Goal: Information Seeking & Learning: Learn about a topic

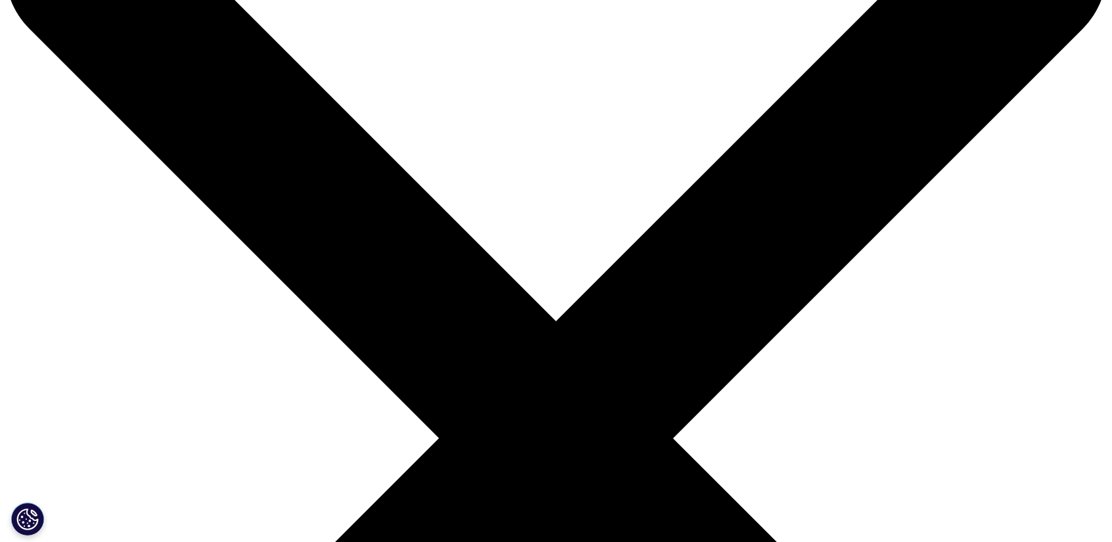
scroll to position [329, 0]
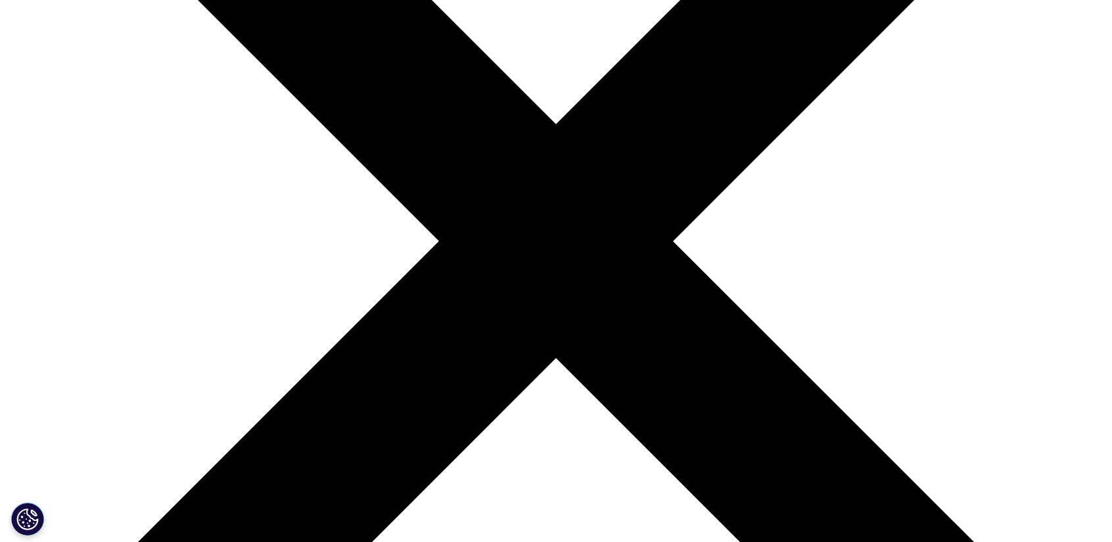
drag, startPoint x: 587, startPoint y: 265, endPoint x: 731, endPoint y: 258, distance: 144.1
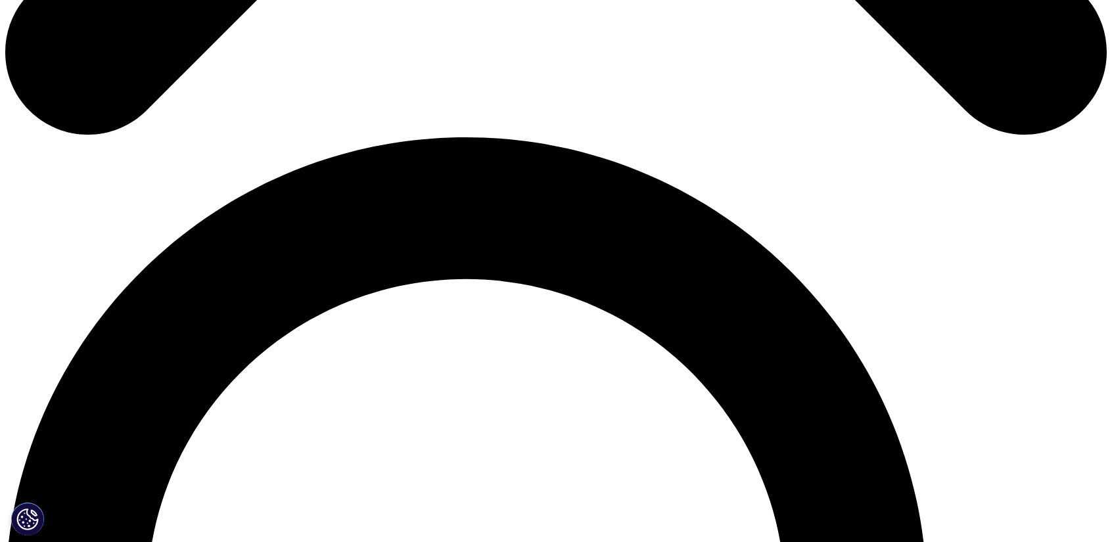
scroll to position [1052, 0]
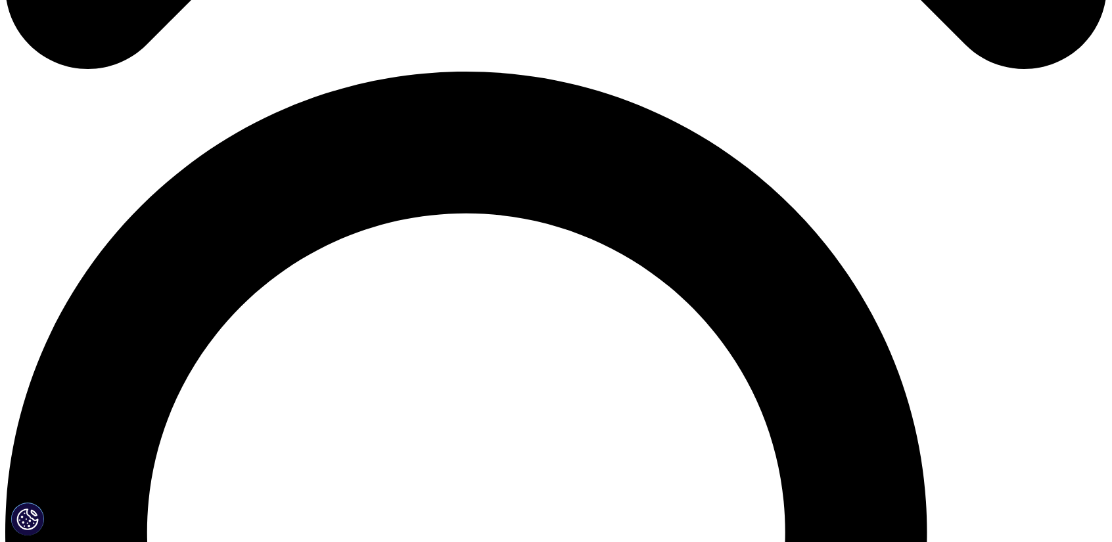
drag, startPoint x: 380, startPoint y: 301, endPoint x: 218, endPoint y: 290, distance: 162.1
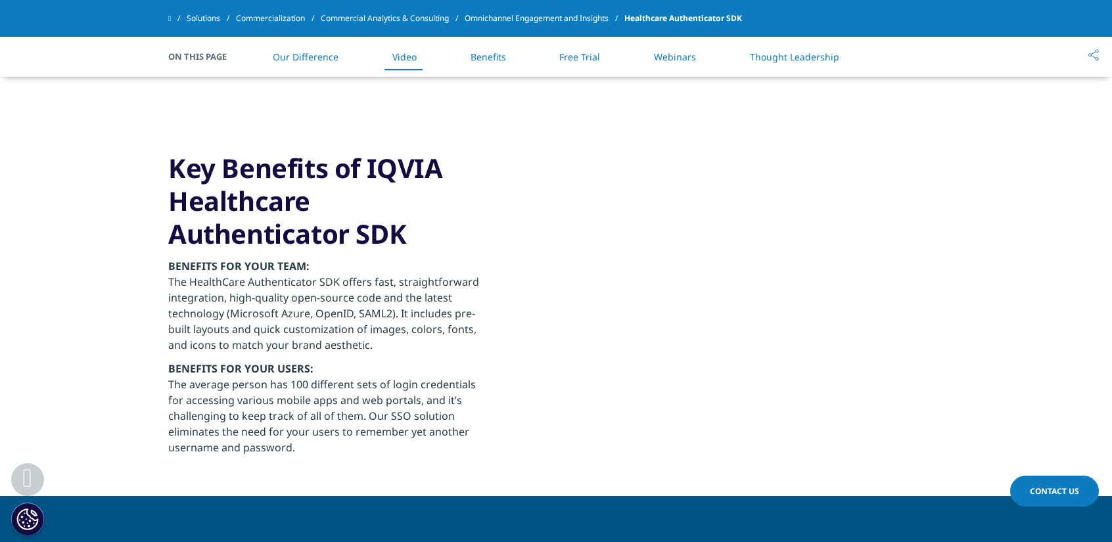
scroll to position [1315, 0]
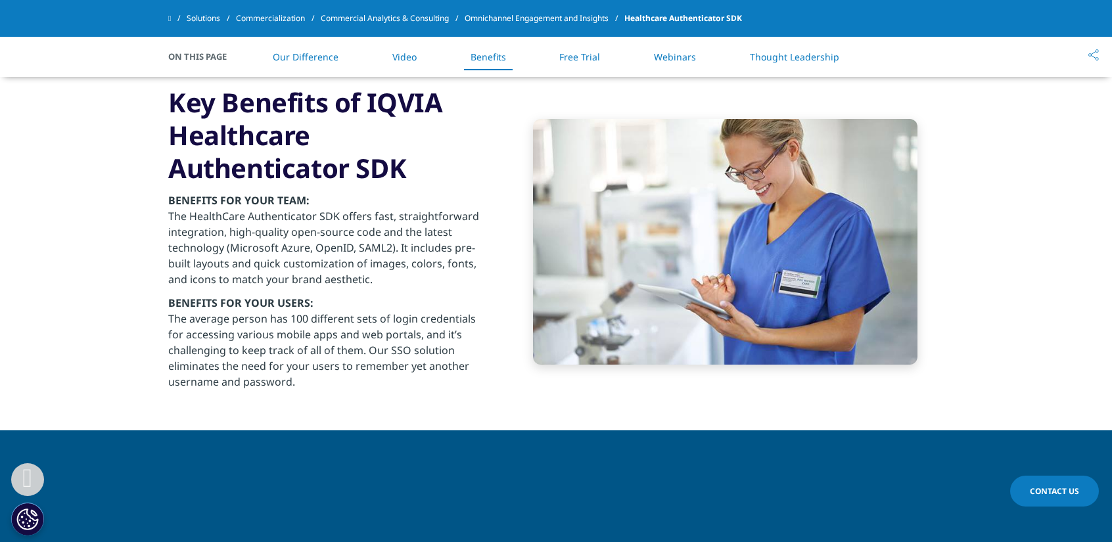
drag, startPoint x: 397, startPoint y: 250, endPoint x: 308, endPoint y: 274, distance: 92.5
click at [308, 274] on p "BENEFITS FOR YOUR TEAM: The HealthCare Authenticator SDK offers fast, straightf…" at bounding box center [327, 244] width 319 height 103
click at [306, 268] on p "BENEFITS FOR YOUR TEAM: The HealthCare Authenticator SDK offers fast, straightf…" at bounding box center [327, 244] width 319 height 103
click at [309, 277] on p "BENEFITS FOR YOUR TEAM: The HealthCare Authenticator SDK offers fast, straightf…" at bounding box center [327, 244] width 319 height 103
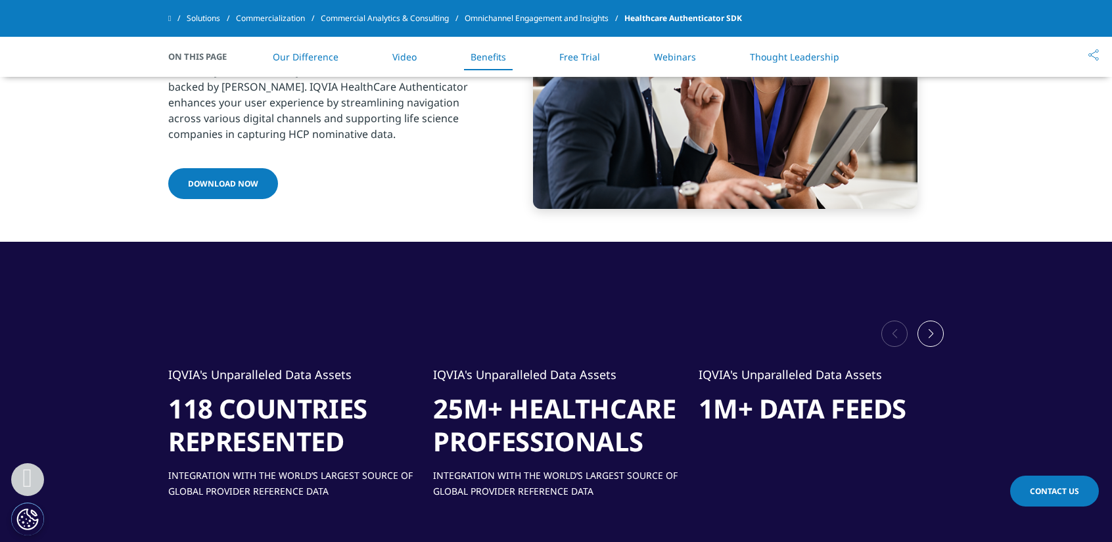
scroll to position [1841, 0]
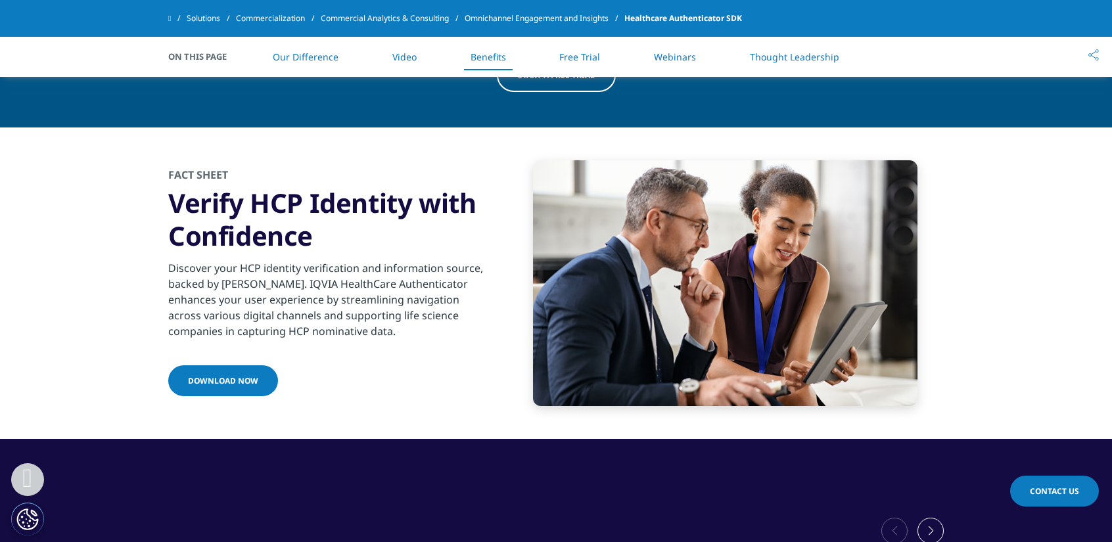
click at [304, 264] on div "Discover your HCP identity verification and information source, backed by [PERS…" at bounding box center [327, 295] width 319 height 87
drag, startPoint x: 302, startPoint y: 280, endPoint x: 208, endPoint y: 266, distance: 95.7
click at [208, 266] on div "Discover your HCP identity verification and information source, backed by [PERS…" at bounding box center [327, 295] width 319 height 87
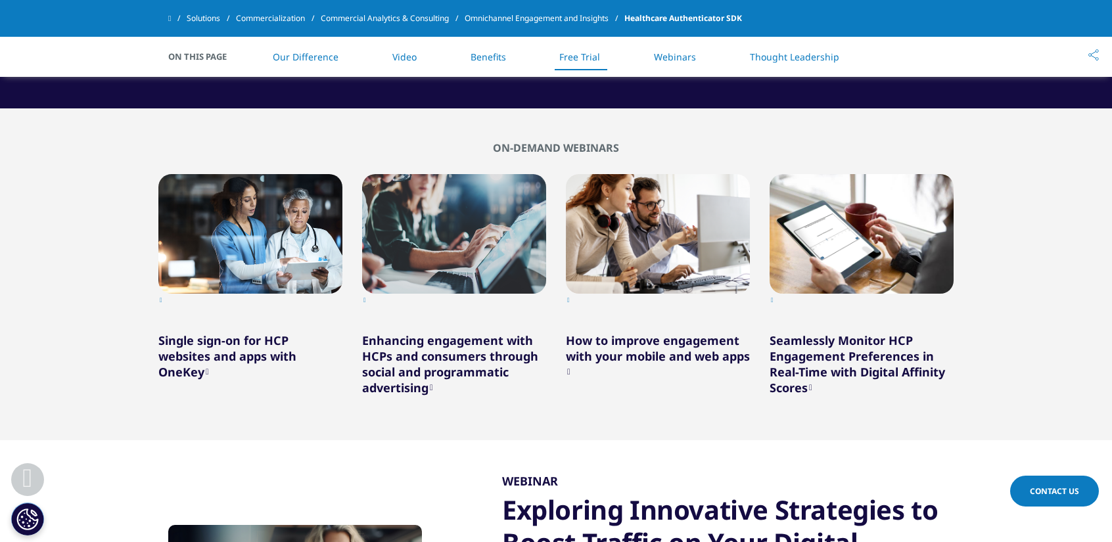
scroll to position [2827, 0]
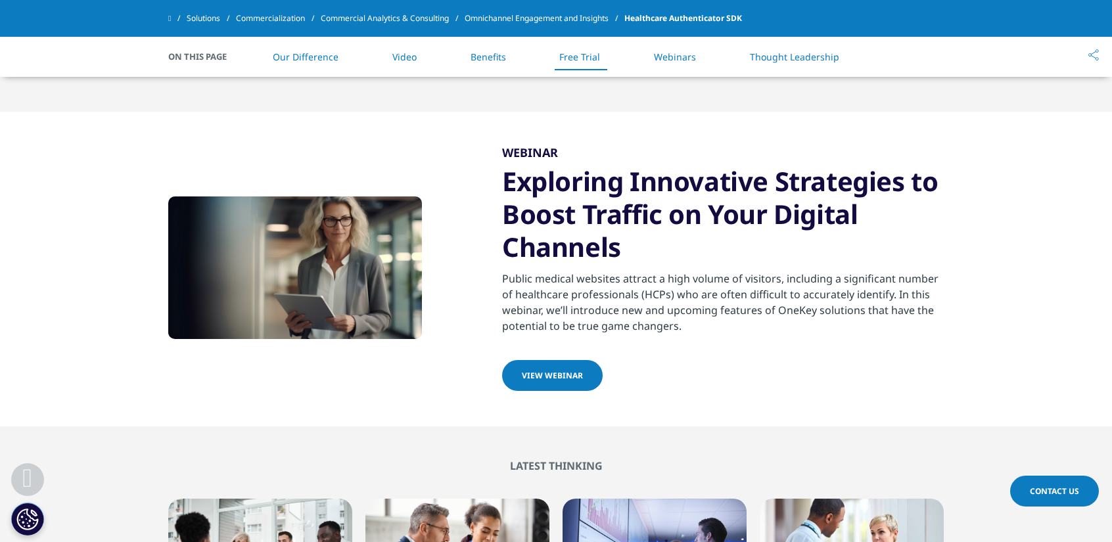
click at [762, 294] on p "Public medical websites attract a high volume of visitors, including a signific…" at bounding box center [723, 302] width 442 height 63
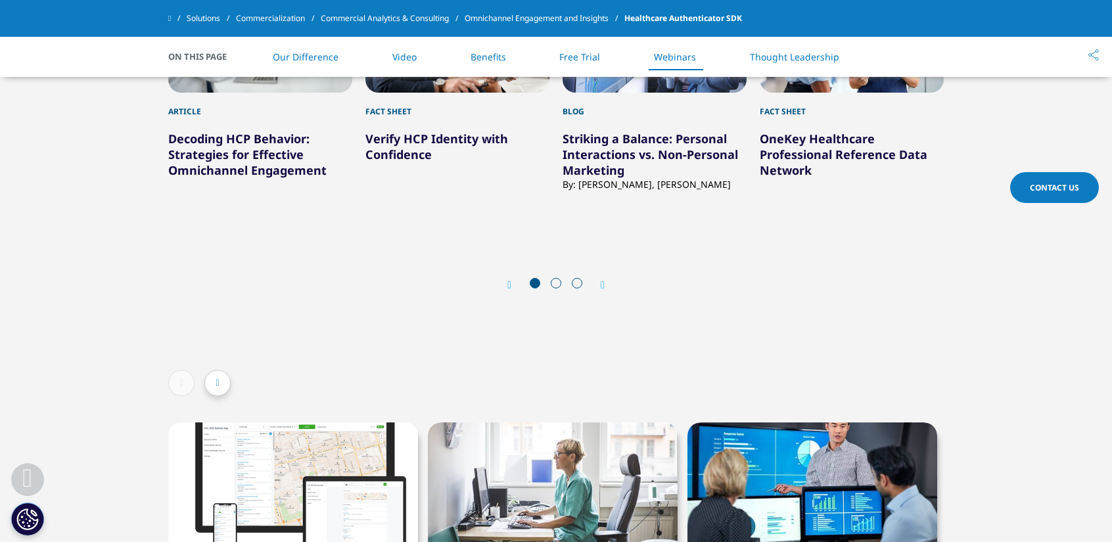
scroll to position [3855, 0]
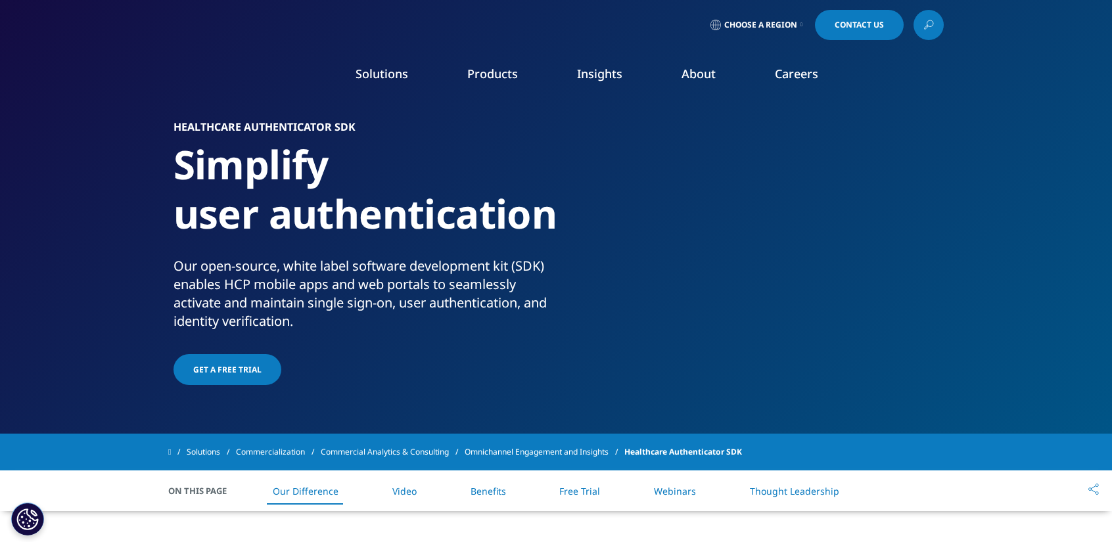
scroll to position [131, 0]
